Goal: Task Accomplishment & Management: Manage account settings

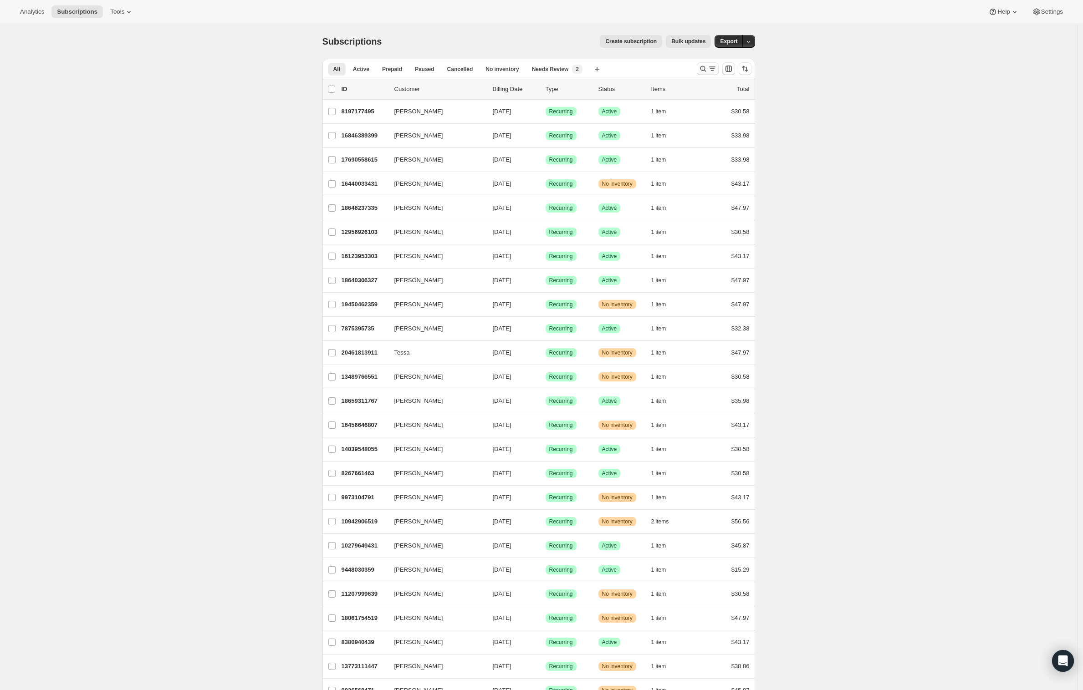
click at [704, 69] on icon "Search and filter results" at bounding box center [702, 68] width 9 height 9
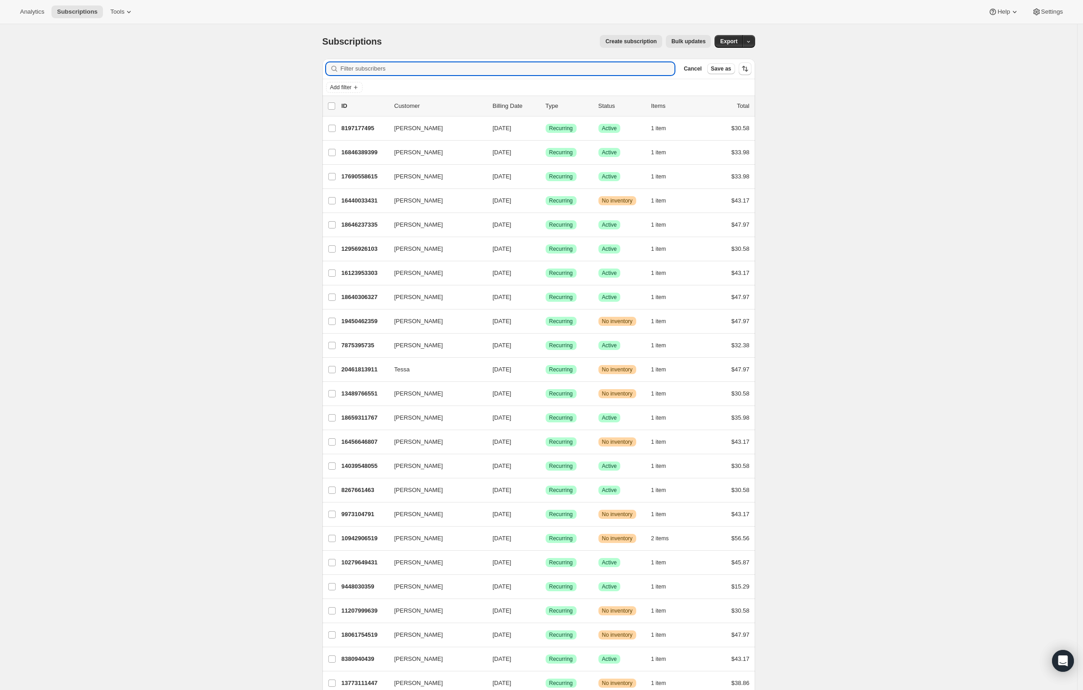
paste input "[EMAIL_ADDRESS][DOMAIN_NAME]"
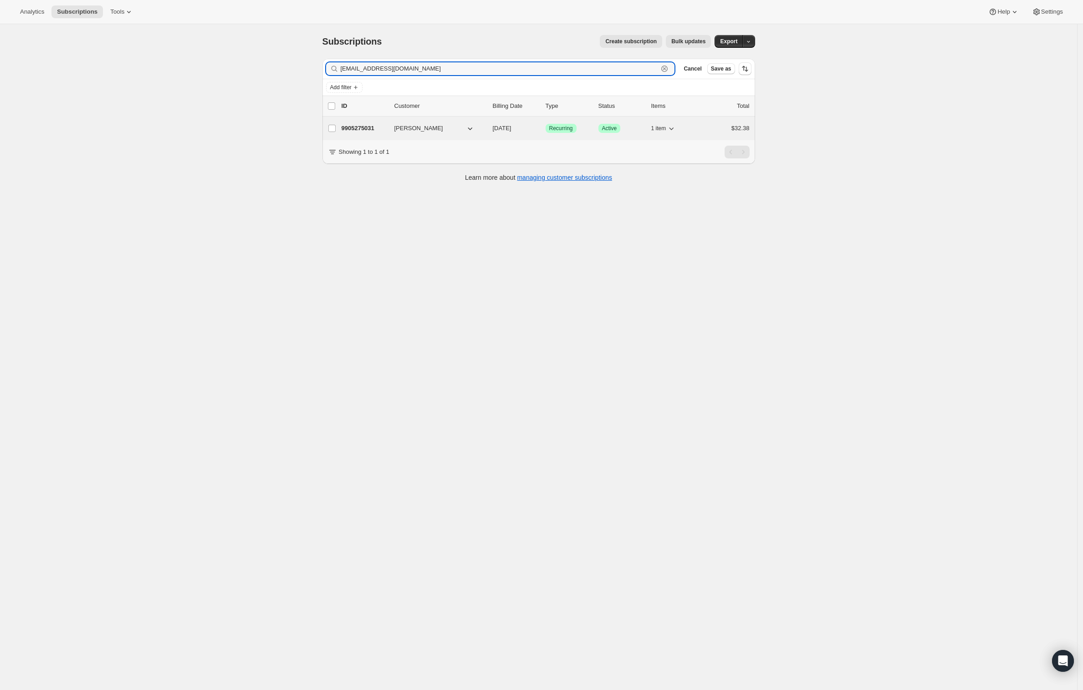
type input "[EMAIL_ADDRESS][DOMAIN_NAME]"
click at [412, 125] on span "[PERSON_NAME]" at bounding box center [418, 128] width 49 height 9
click at [347, 130] on p "9905275031" at bounding box center [364, 128] width 46 height 9
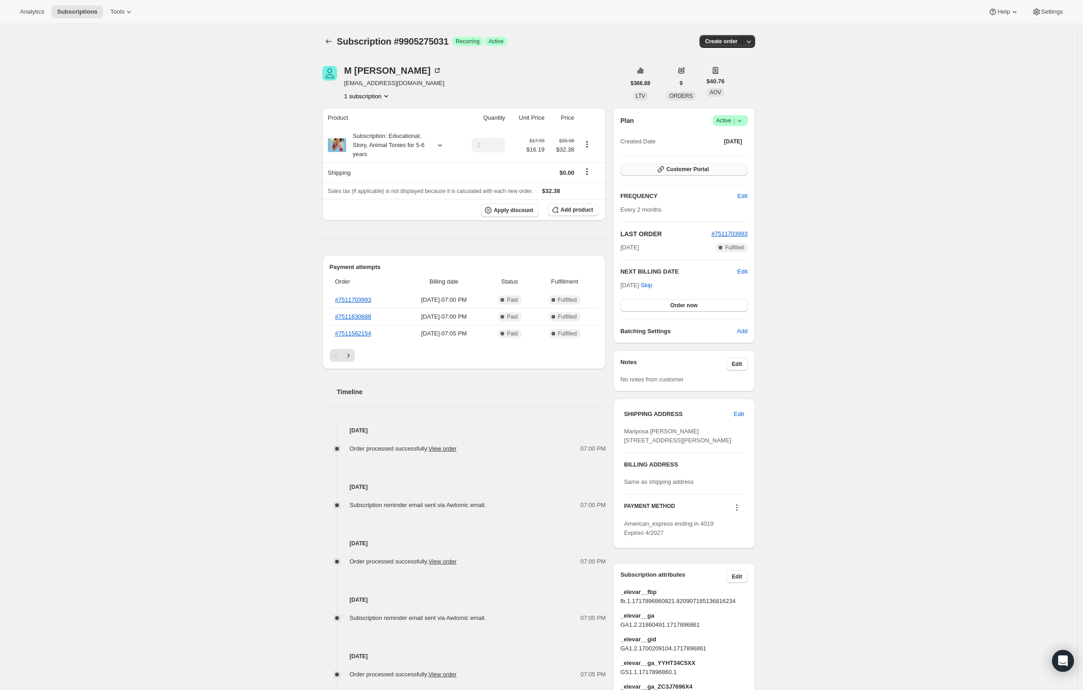
click at [679, 170] on span "Customer Portal" at bounding box center [687, 169] width 42 height 7
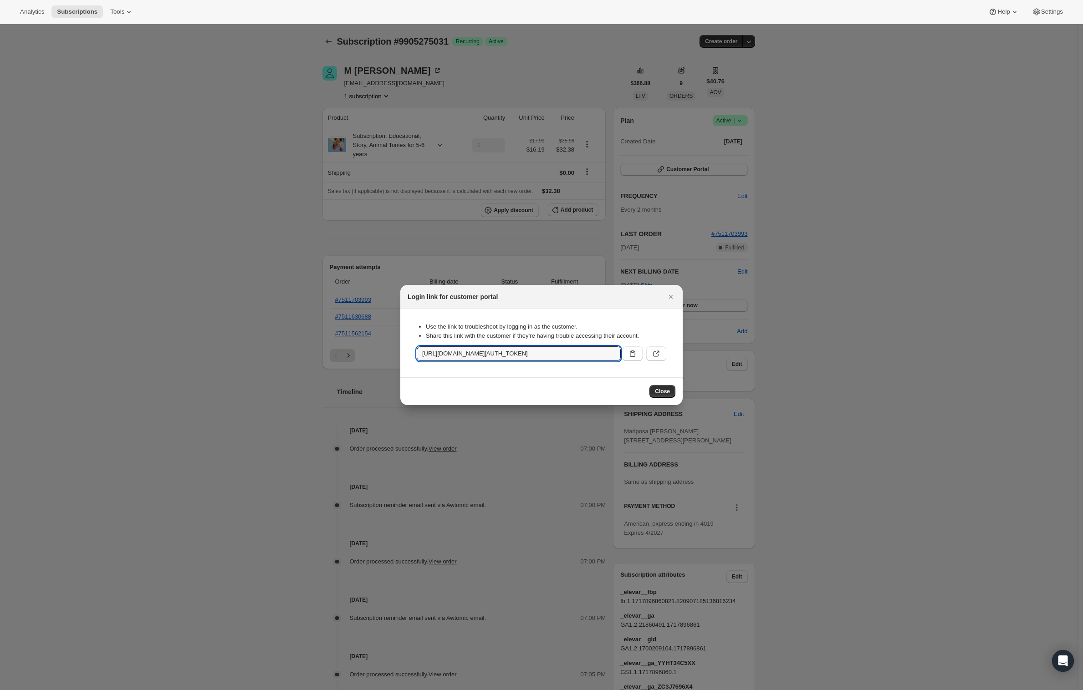
scroll to position [0, 982]
drag, startPoint x: 418, startPoint y: 357, endPoint x: 666, endPoint y: 344, distance: 248.0
click at [666, 346] on div "[URL][DOMAIN_NAME][AUTH_TOKEN]" at bounding box center [542, 353] width 250 height 15
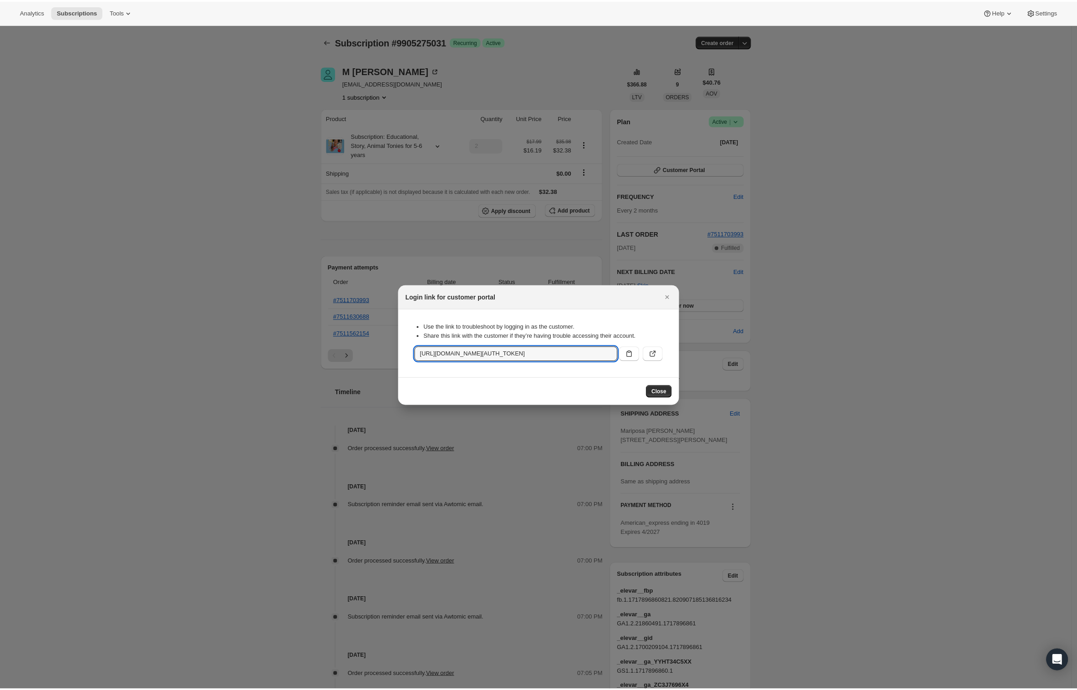
scroll to position [0, 0]
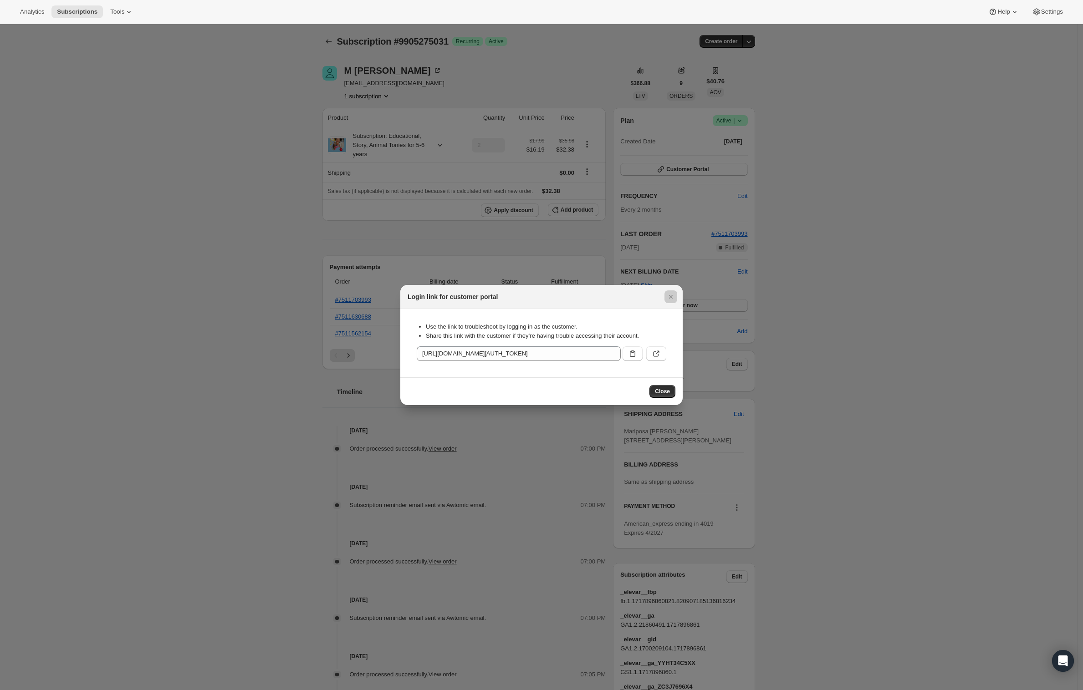
click at [554, 161] on div at bounding box center [541, 345] width 1083 height 690
